Goal: Information Seeking & Learning: Learn about a topic

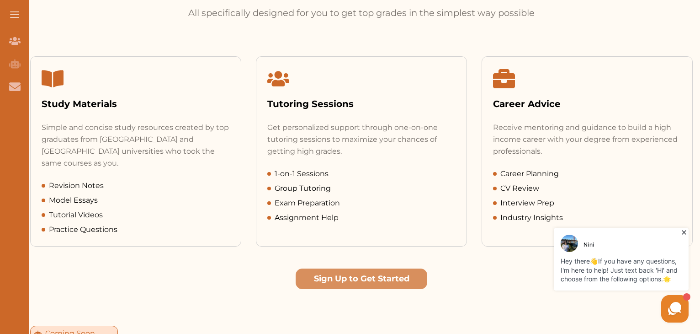
scroll to position [404, 0]
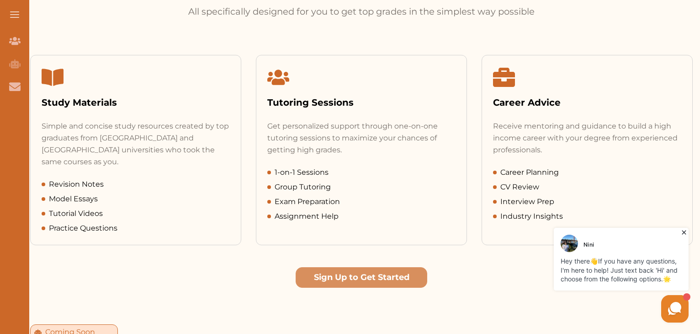
click at [565, 243] on img at bounding box center [569, 242] width 17 height 17
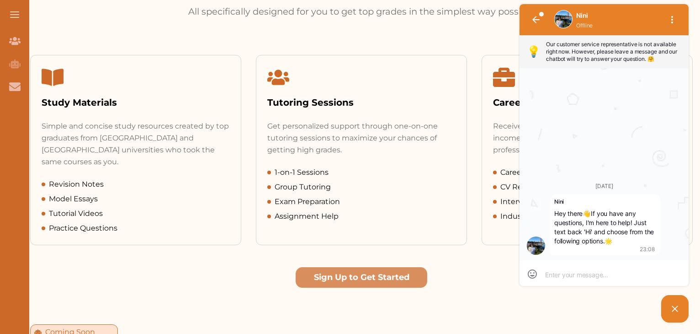
scroll to position [0, 0]
click at [568, 20] on img at bounding box center [563, 19] width 17 height 17
click at [479, 22] on div "Get Wide Variety of Simple Study Materials All specifically designed for you to…" at bounding box center [361, 126] width 677 height 323
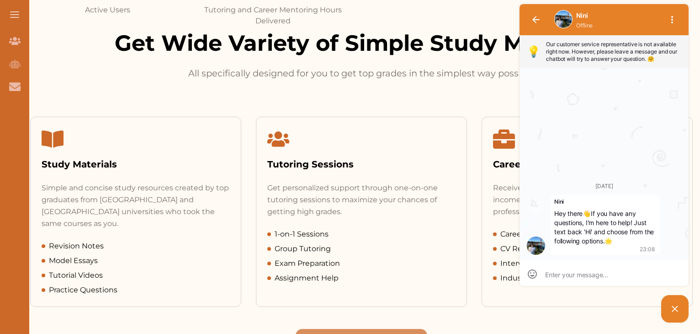
scroll to position [342, 0]
click at [55, 140] on icon at bounding box center [53, 139] width 22 height 17
click at [60, 165] on div "Study Materials" at bounding box center [136, 164] width 188 height 14
click at [99, 150] on div "Study Materials" at bounding box center [136, 149] width 210 height 65
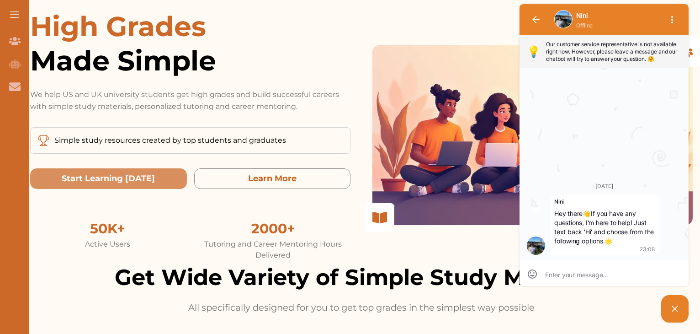
scroll to position [0, 0]
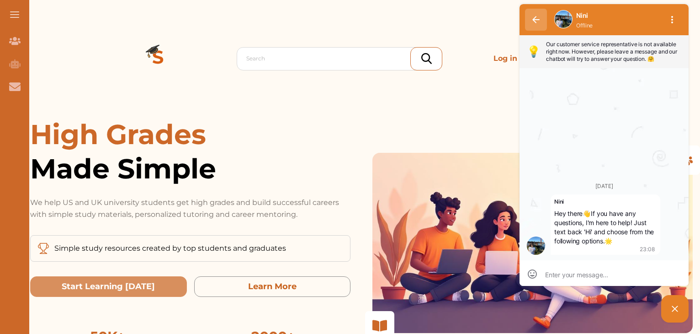
click at [537, 21] on icon "button" at bounding box center [535, 19] width 7 height 7
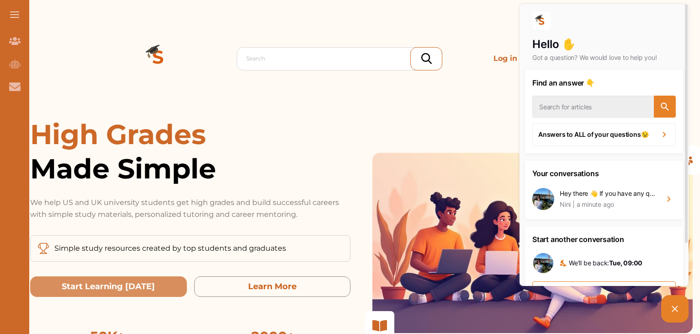
click at [469, 76] on div "Search Log in Sign Up" at bounding box center [361, 58] width 473 height 117
click at [672, 301] on picture at bounding box center [674, 308] width 27 height 27
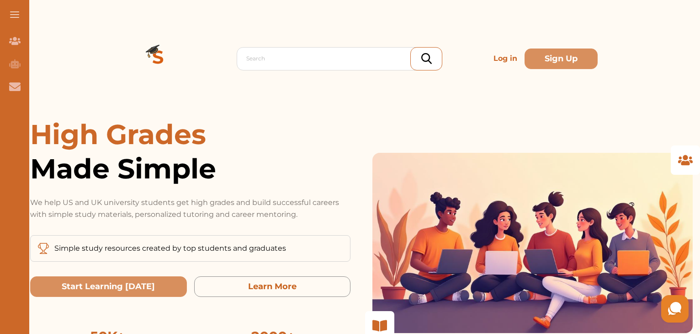
click at [512, 54] on p "Log in" at bounding box center [505, 58] width 31 height 18
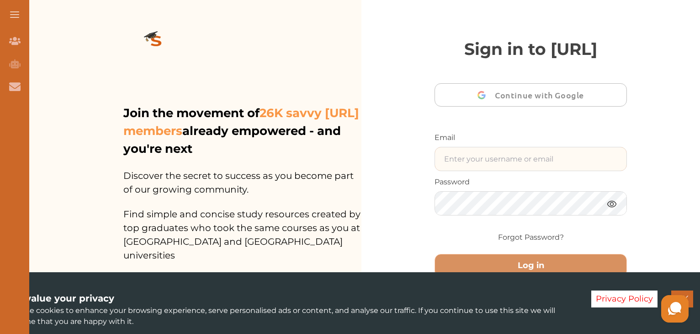
type input "[EMAIL_ADDRESS][DOMAIN_NAME]"
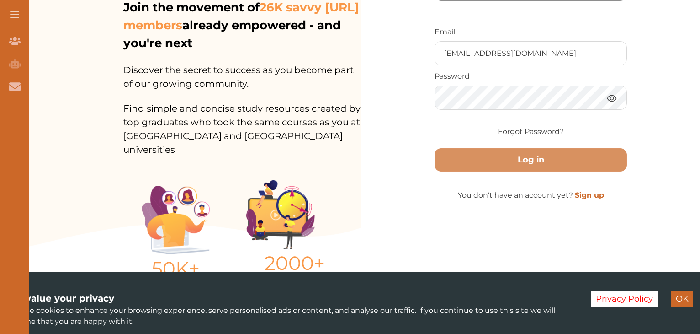
scroll to position [106, 0]
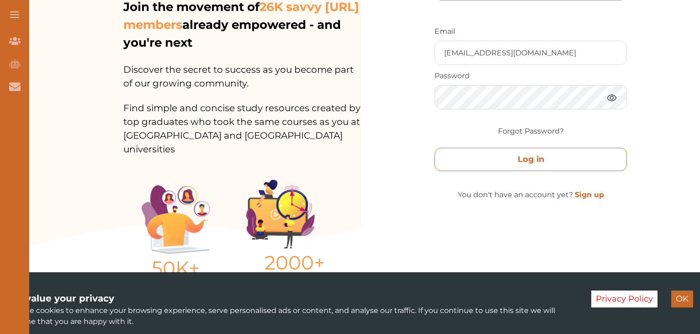
click at [584, 171] on button "Log in" at bounding box center [531, 159] width 192 height 23
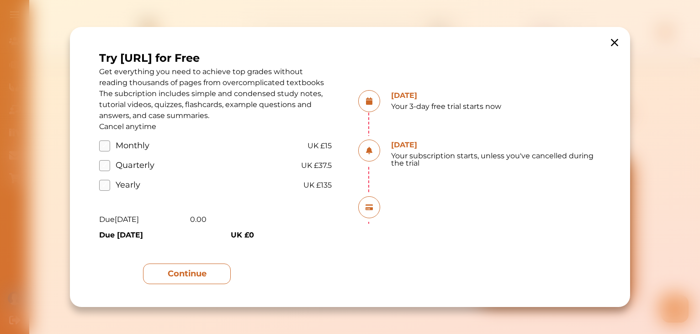
click at [219, 282] on button "Continue" at bounding box center [187, 273] width 88 height 21
click at [203, 273] on button "Continue" at bounding box center [187, 273] width 88 height 21
click at [614, 43] on icon at bounding box center [614, 42] width 13 height 13
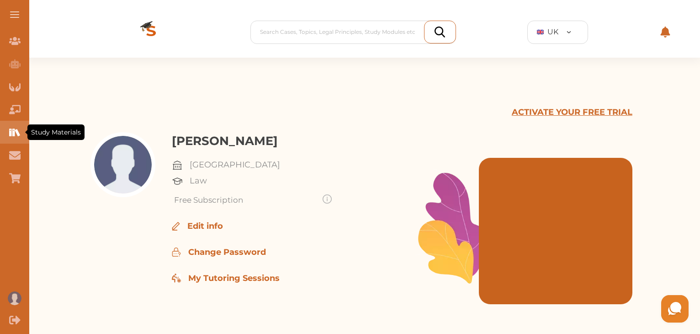
click at [11, 129] on icon "Study Materials" at bounding box center [14, 132] width 11 height 11
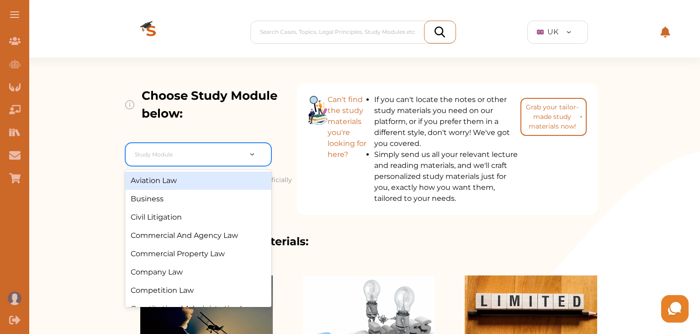
click at [253, 150] on div at bounding box center [258, 154] width 25 height 10
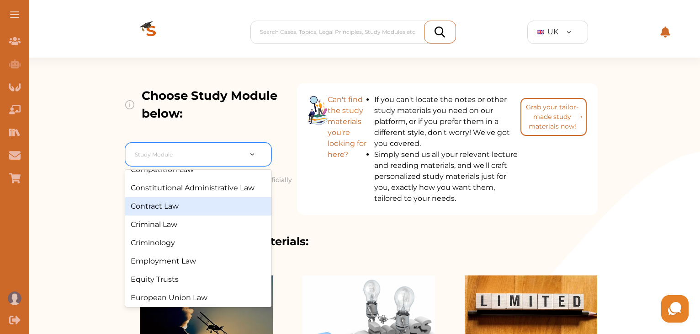
scroll to position [166, 0]
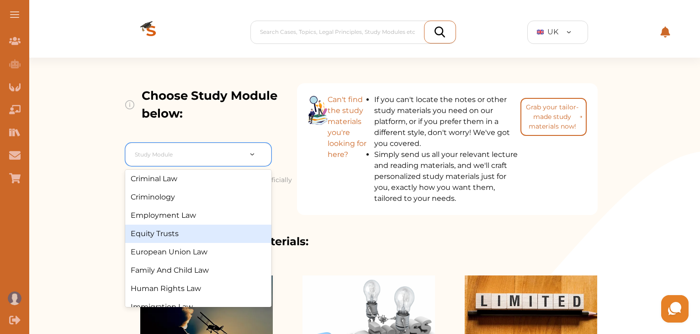
click at [178, 234] on div "Equity Trusts" at bounding box center [198, 233] width 146 height 18
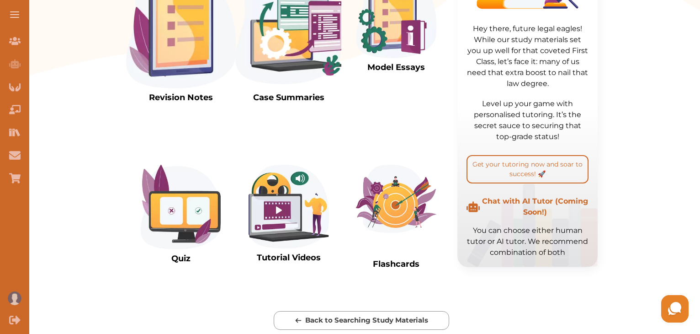
scroll to position [318, 0]
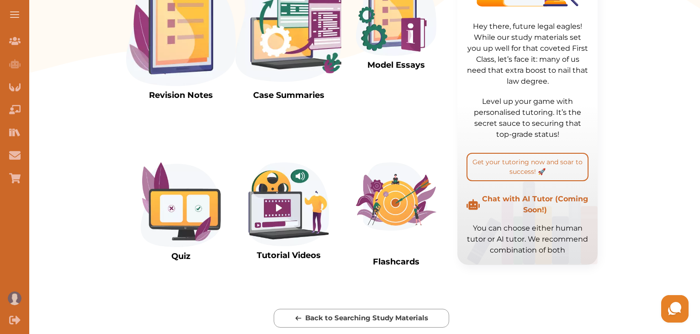
click at [399, 191] on img at bounding box center [396, 196] width 80 height 68
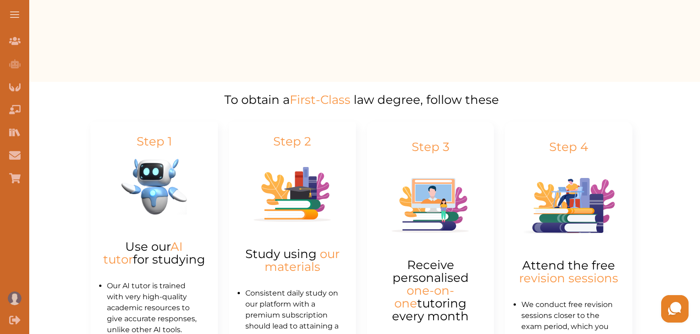
scroll to position [325, 0]
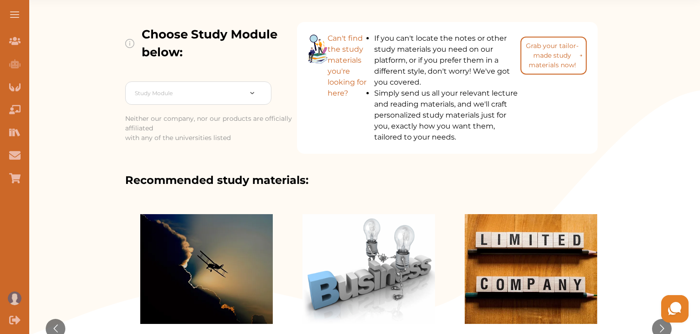
scroll to position [62, 0]
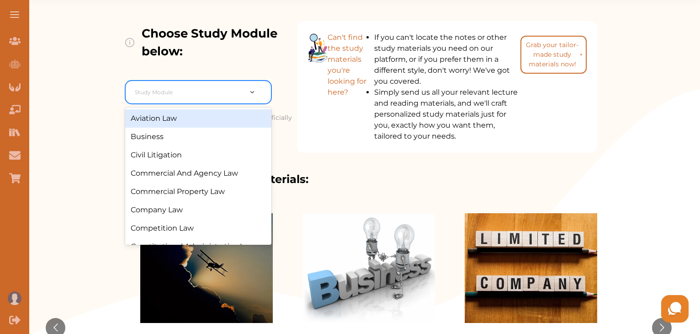
click at [258, 86] on div at bounding box center [258, 92] width 25 height 22
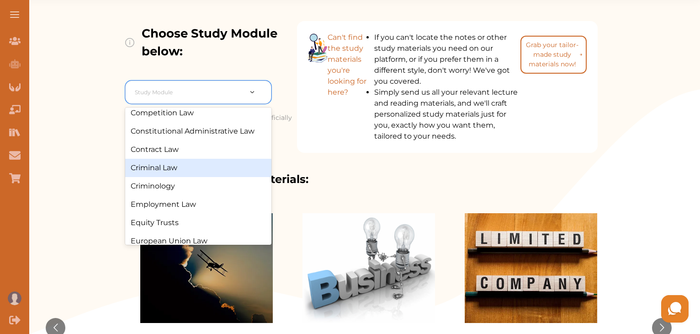
scroll to position [118, 0]
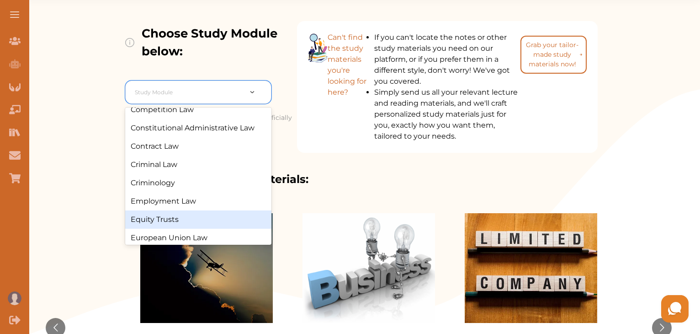
click at [170, 225] on div "Equity Trusts" at bounding box center [198, 219] width 146 height 18
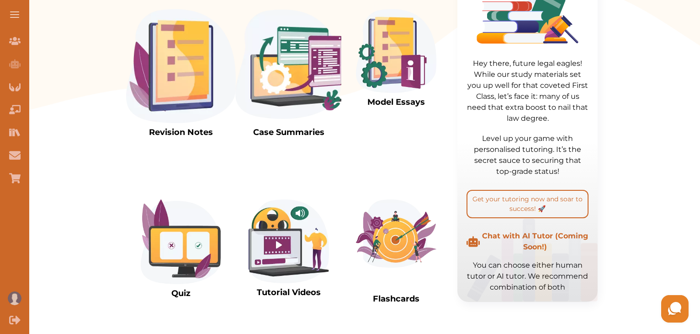
scroll to position [282, 0]
click at [195, 94] on img at bounding box center [181, 66] width 110 height 114
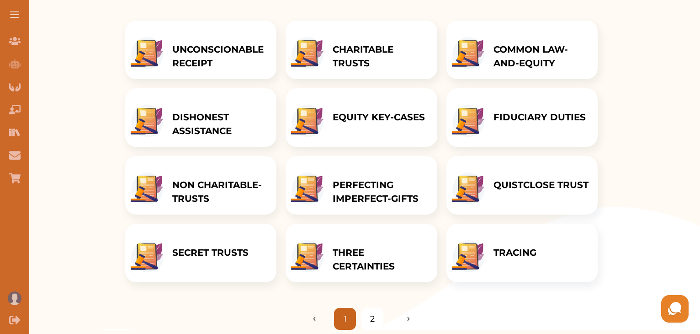
scroll to position [157, 0]
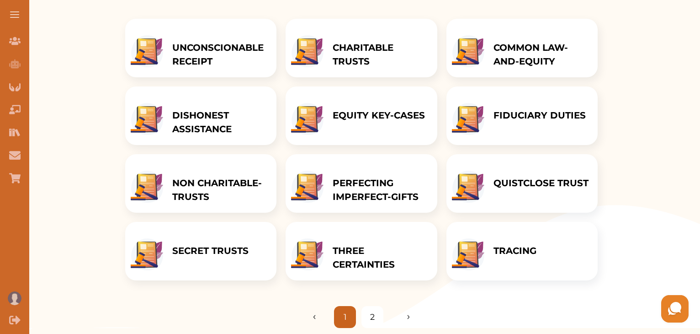
click at [358, 55] on p "CHARITABLE TRUSTS" at bounding box center [380, 54] width 95 height 27
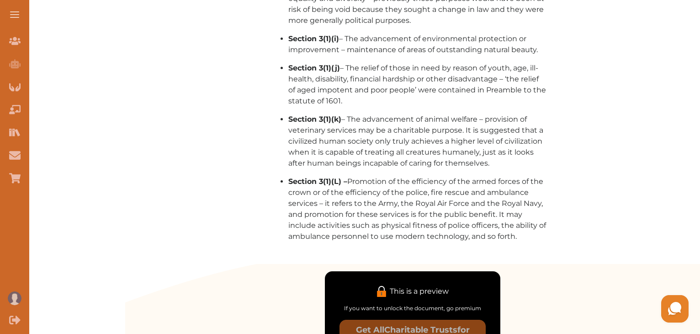
scroll to position [1128, 0]
